Goal: Task Accomplishment & Management: Use online tool/utility

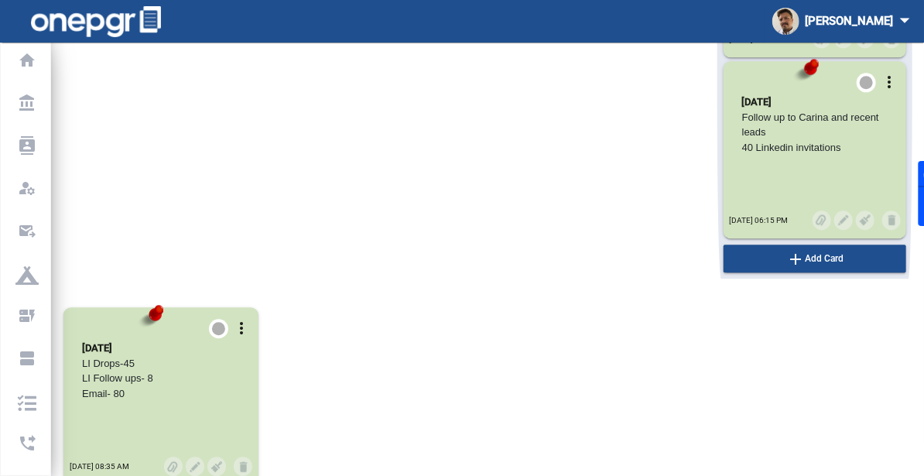
scroll to position [8956, 0]
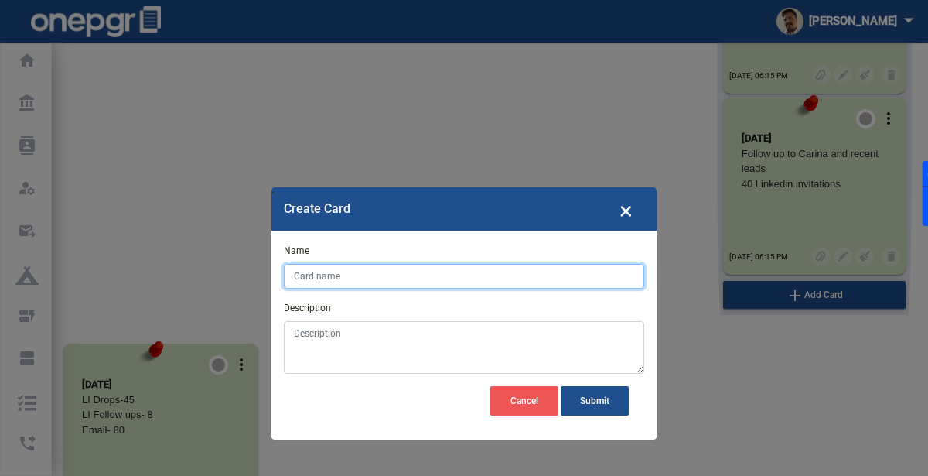
click at [534, 275] on input "Name" at bounding box center [464, 276] width 361 height 25
click at [497, 275] on input "[DATE]" at bounding box center [464, 276] width 361 height 25
type input "[DATE]"
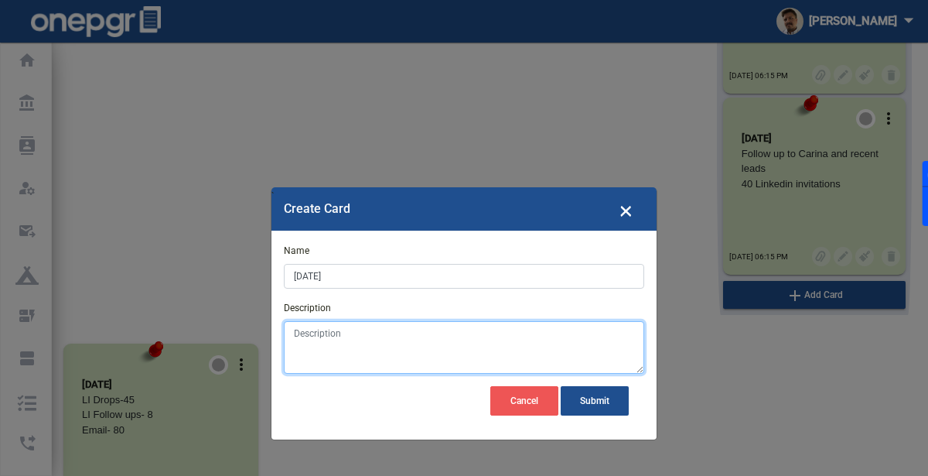
click at [350, 340] on textarea "Description" at bounding box center [464, 347] width 361 height 53
click at [344, 336] on textarea "Description" at bounding box center [464, 347] width 361 height 53
paste textarea "Meeting with team / Send 30 Linkedin invitations from my personal account"
click at [344, 336] on textarea "Meeting with team / Send 30 Linkedin invitations from my personal account" at bounding box center [464, 347] width 361 height 53
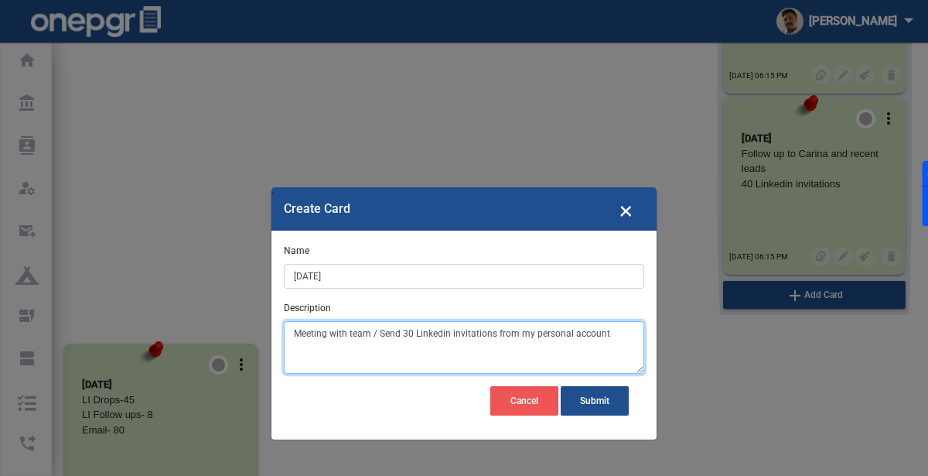
drag, startPoint x: 398, startPoint y: 333, endPoint x: 284, endPoint y: 325, distance: 114.0
click at [284, 325] on textarea "Meeting with team / Send 30 Linkedin invitations from my personal account" at bounding box center [464, 347] width 361 height 53
drag, startPoint x: 391, startPoint y: 332, endPoint x: 511, endPoint y: 335, distance: 120.7
click at [511, 335] on textarea "30 Linkedin invitations from my personal account" at bounding box center [464, 347] width 361 height 53
type textarea "30 Linkedin invitations"
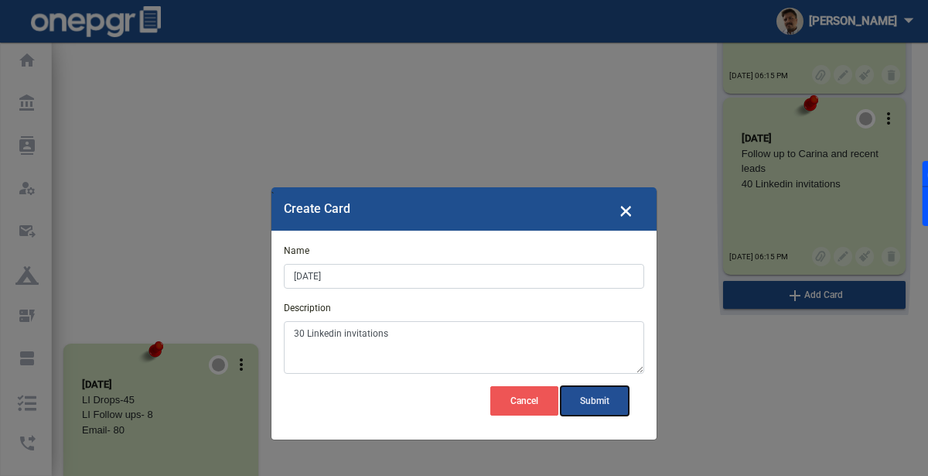
click at [607, 404] on button "Submit" at bounding box center [595, 400] width 68 height 29
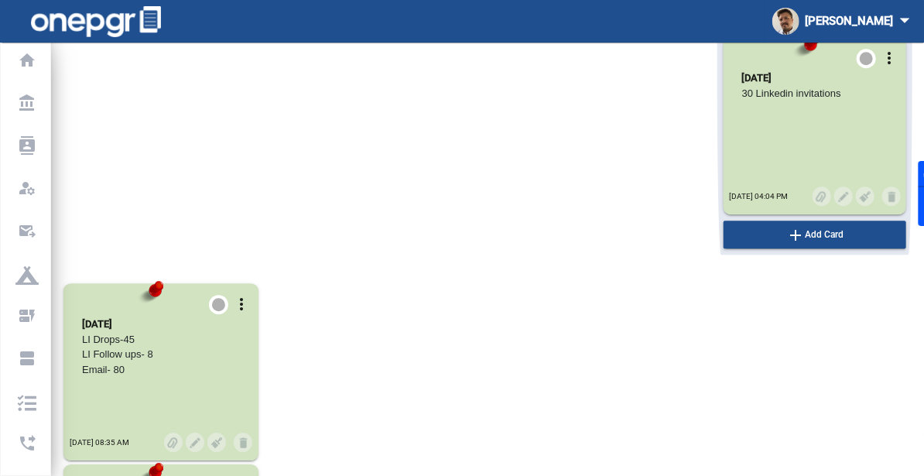
scroll to position [9196, 0]
